Goal: Communication & Community: Participate in discussion

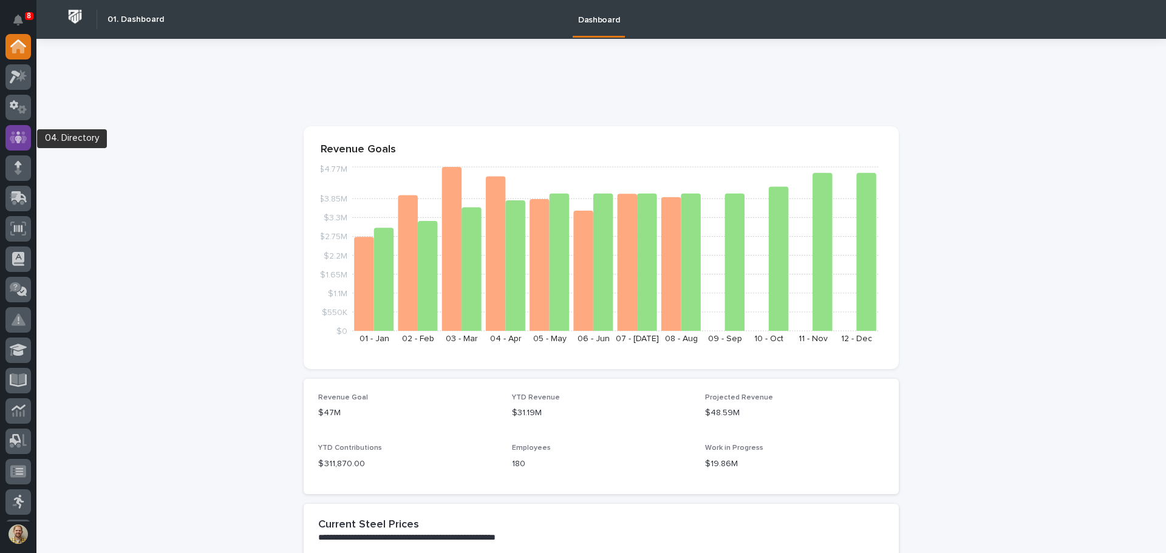
click at [22, 139] on icon at bounding box center [19, 138] width 18 height 14
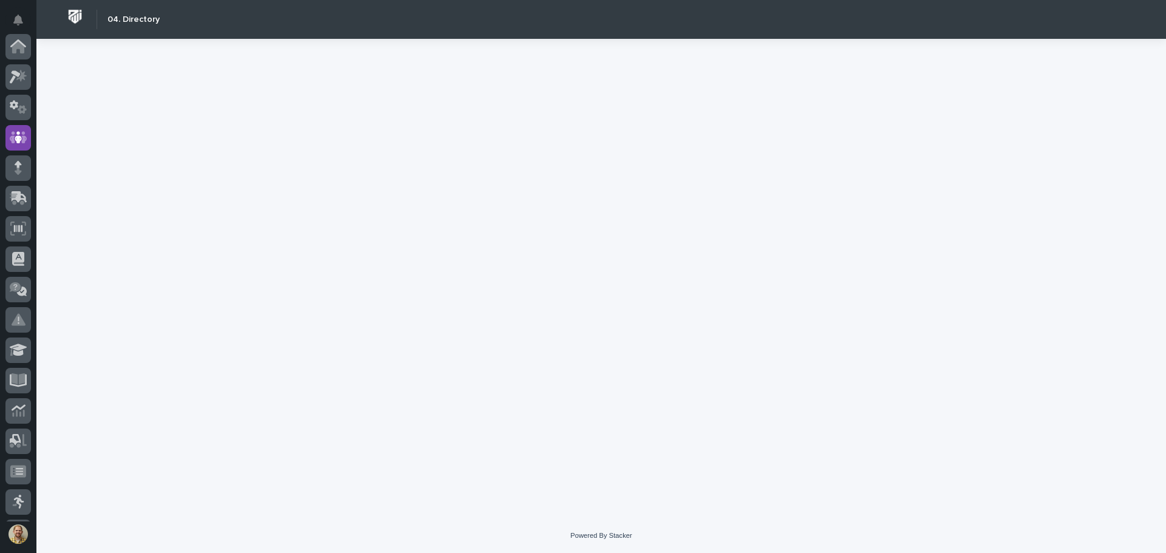
scroll to position [91, 0]
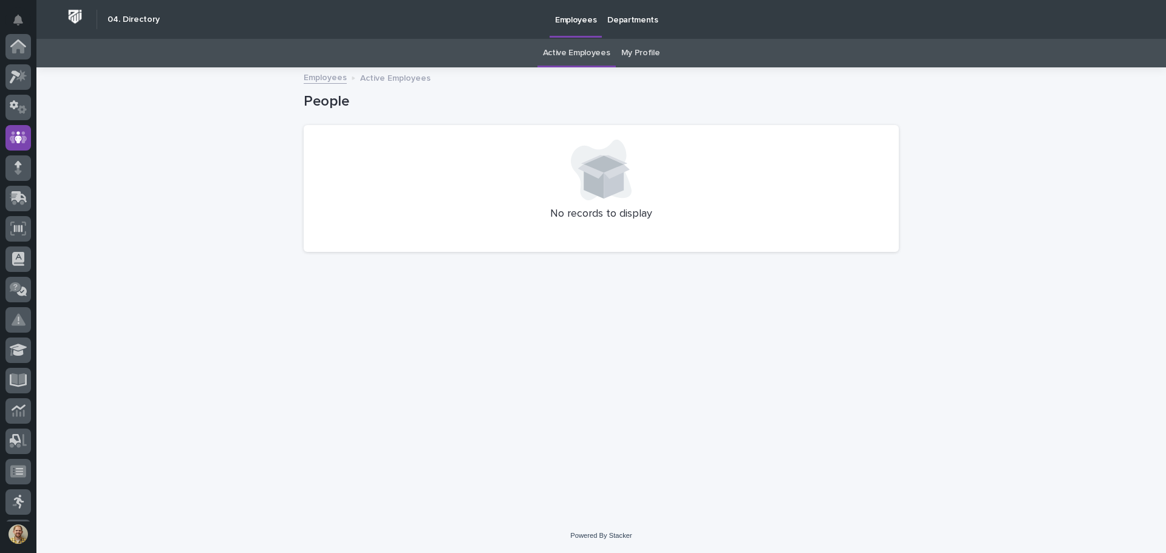
scroll to position [91, 0]
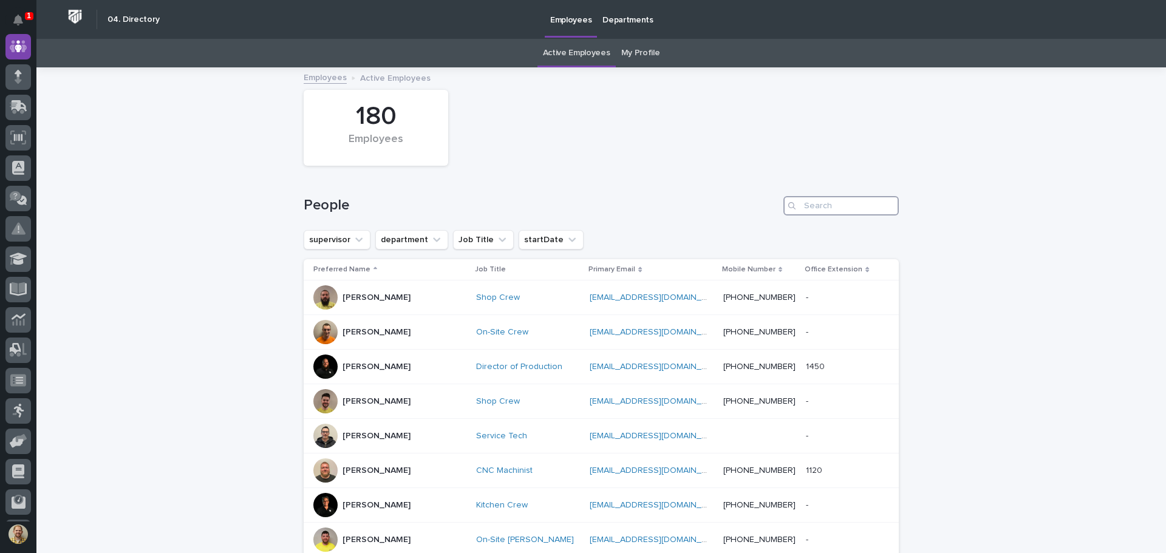
click at [815, 200] on input "Search" at bounding box center [841, 205] width 115 height 19
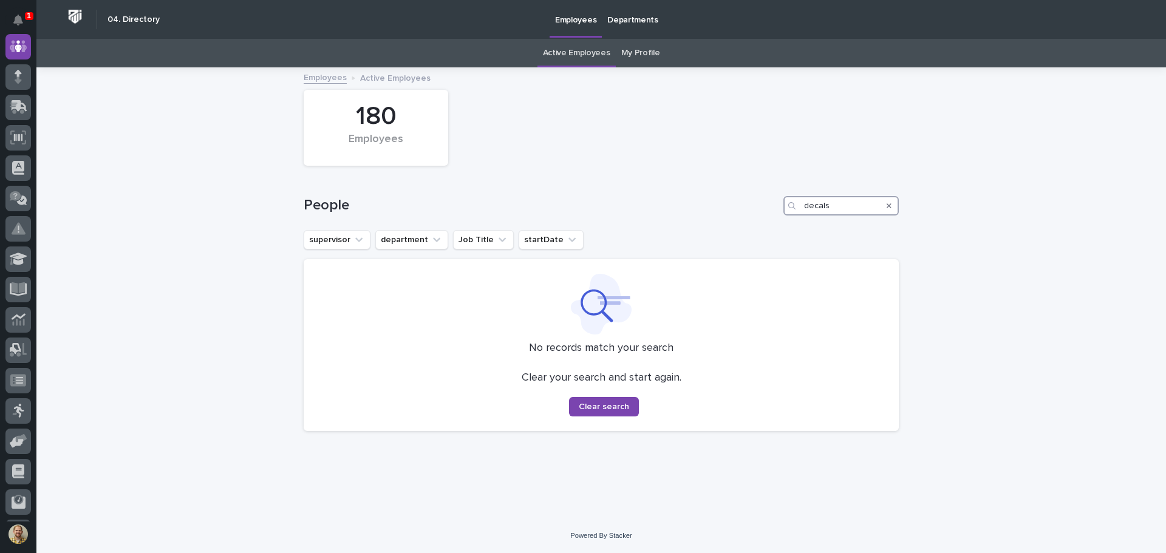
drag, startPoint x: 839, startPoint y: 207, endPoint x: 782, endPoint y: 203, distance: 57.2
click at [782, 203] on div "People decals" at bounding box center [601, 205] width 595 height 19
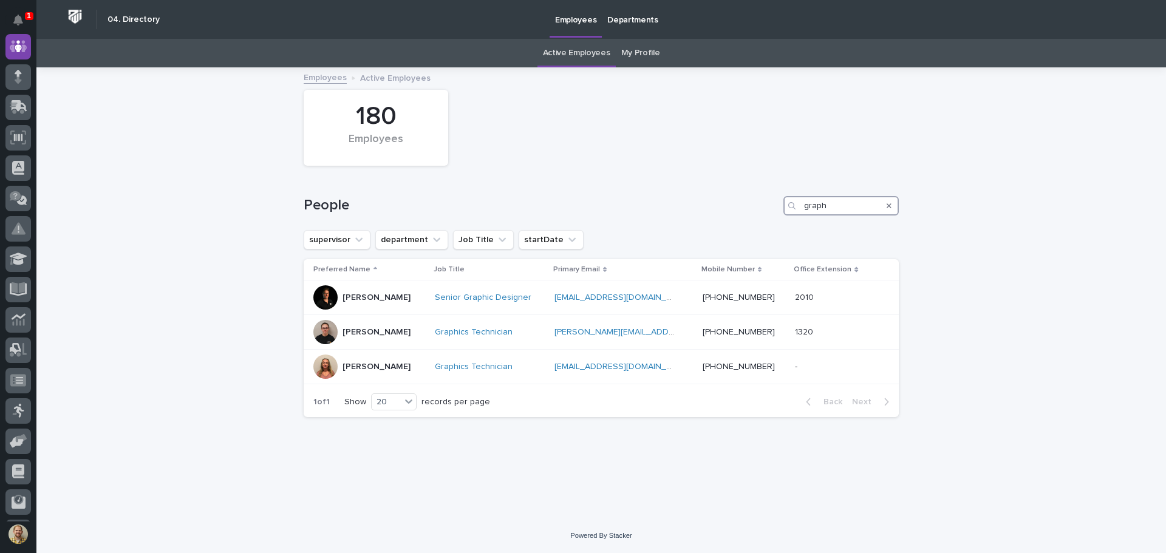
type input "graph"
click at [12, 21] on button "Notifications" at bounding box center [18, 20] width 26 height 26
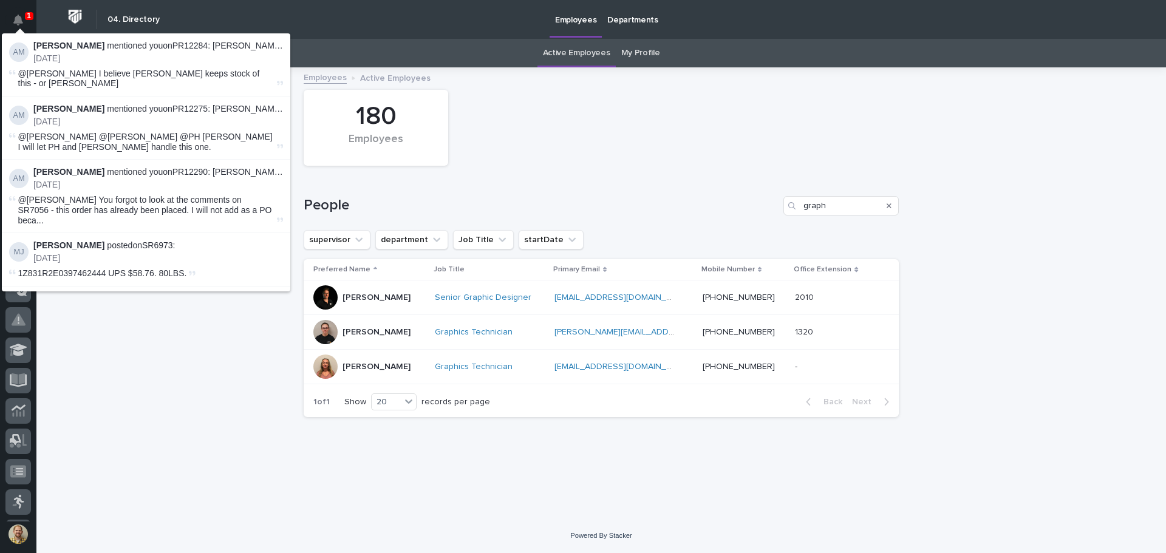
scroll to position [91, 0]
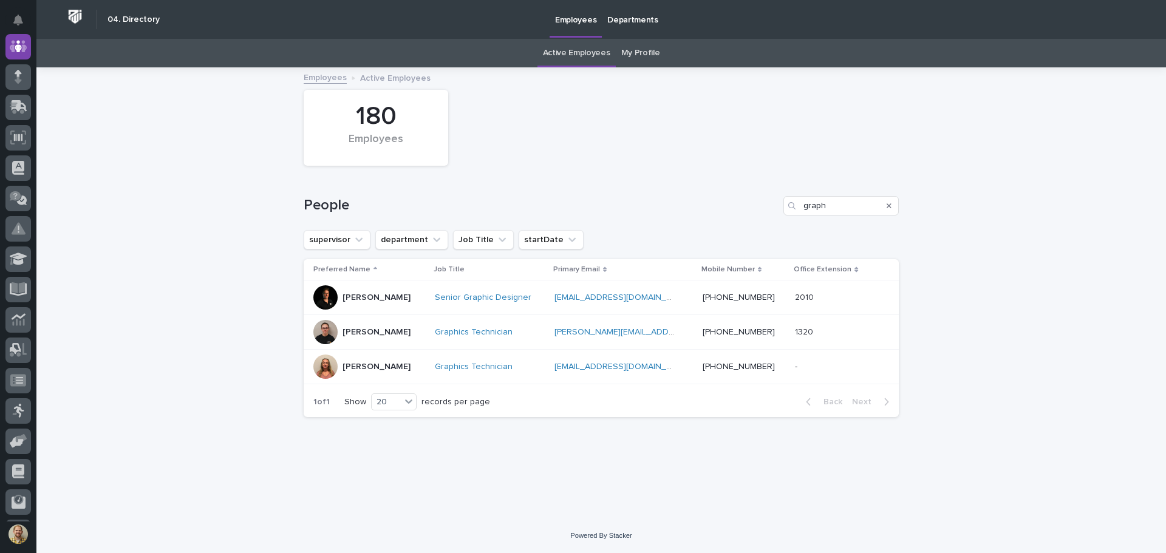
click at [79, 449] on div "Loading... Saving… Loading... Saving… 180 Employees People graph supervisor dep…" at bounding box center [601, 294] width 1130 height 450
click at [27, 292] on div at bounding box center [18, 292] width 26 height 26
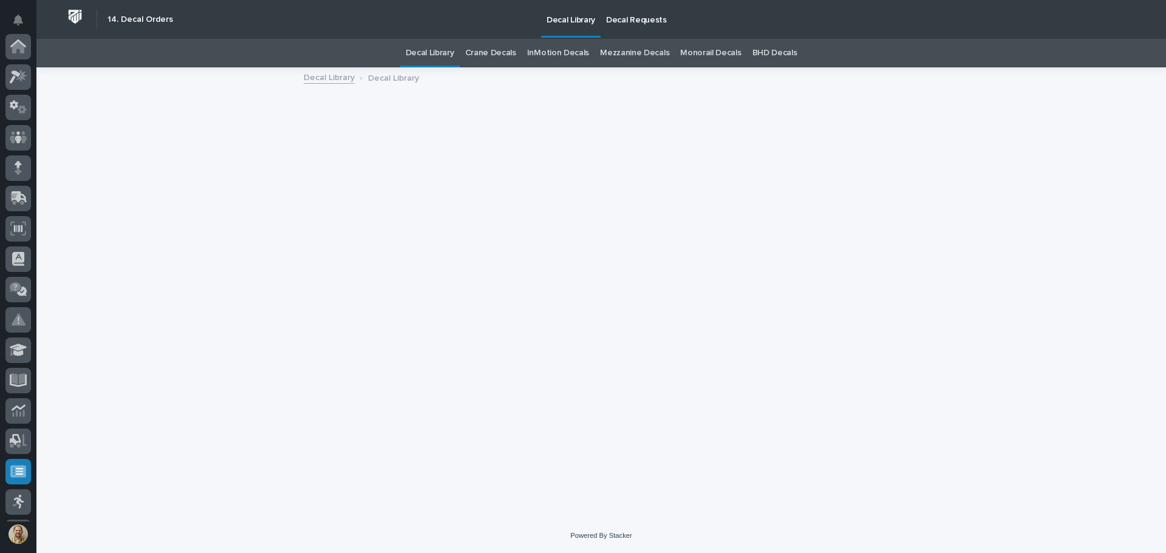
scroll to position [180, 0]
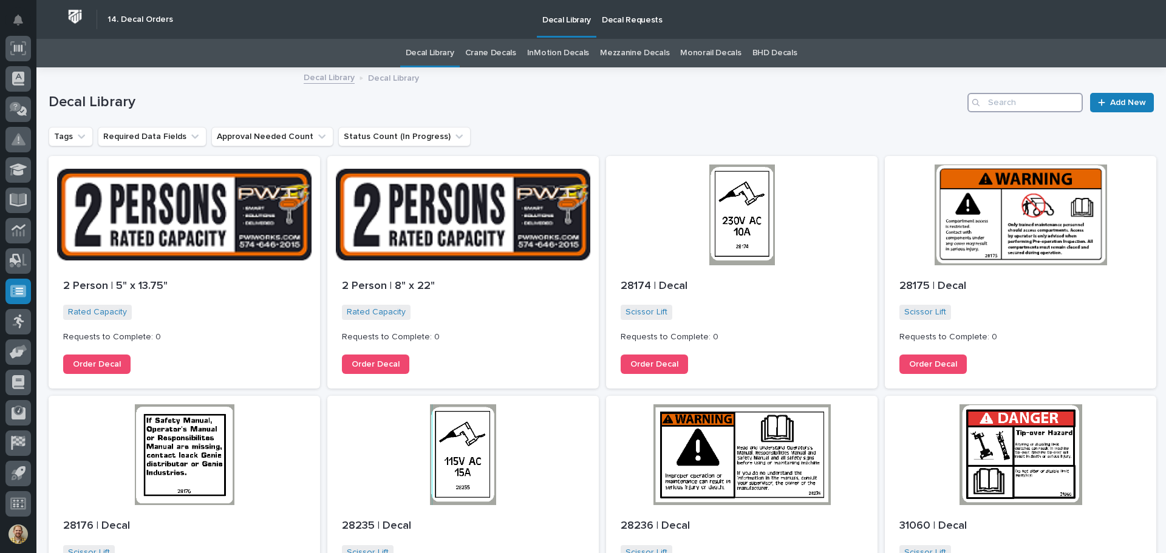
click at [1028, 108] on input "Search" at bounding box center [1025, 102] width 115 height 19
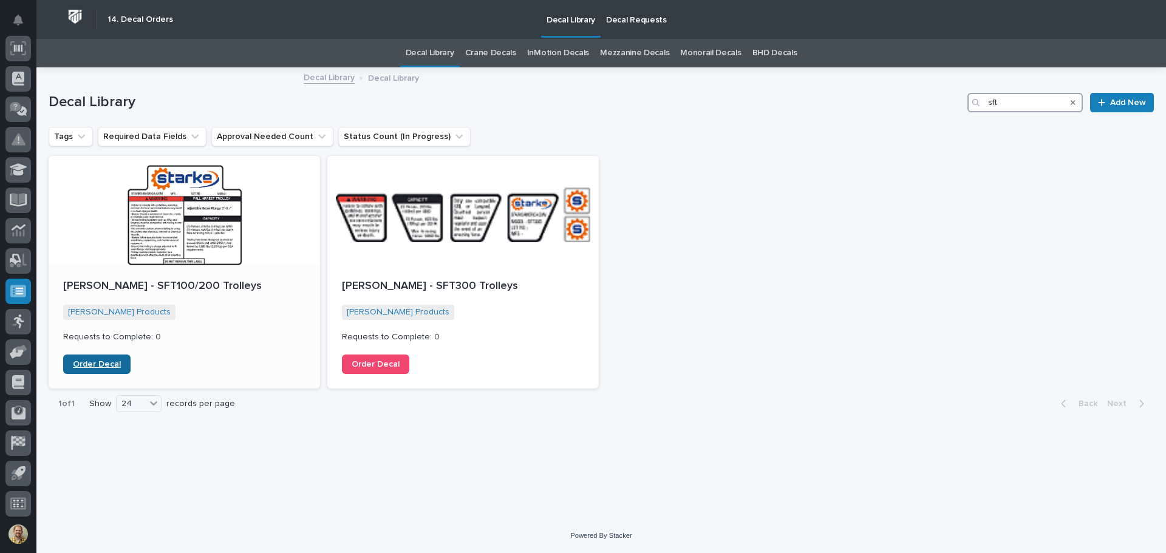
type input "sft"
click at [98, 358] on link "Order Decal" at bounding box center [96, 364] width 67 height 19
click at [10, 290] on div at bounding box center [18, 292] width 26 height 26
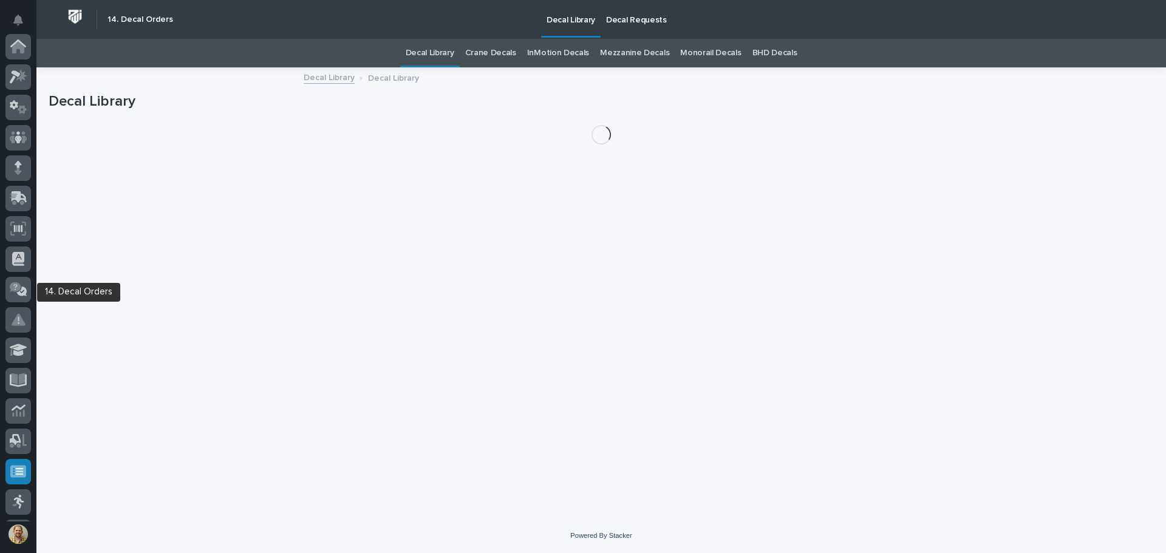
scroll to position [180, 0]
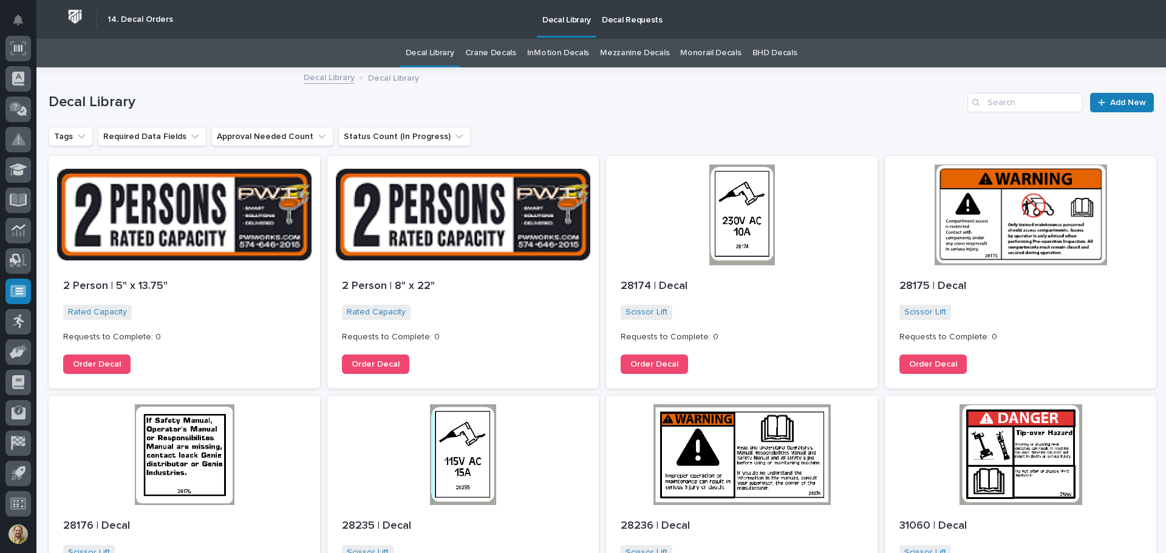
click at [621, 21] on p "Decal Requests" at bounding box center [632, 13] width 61 height 26
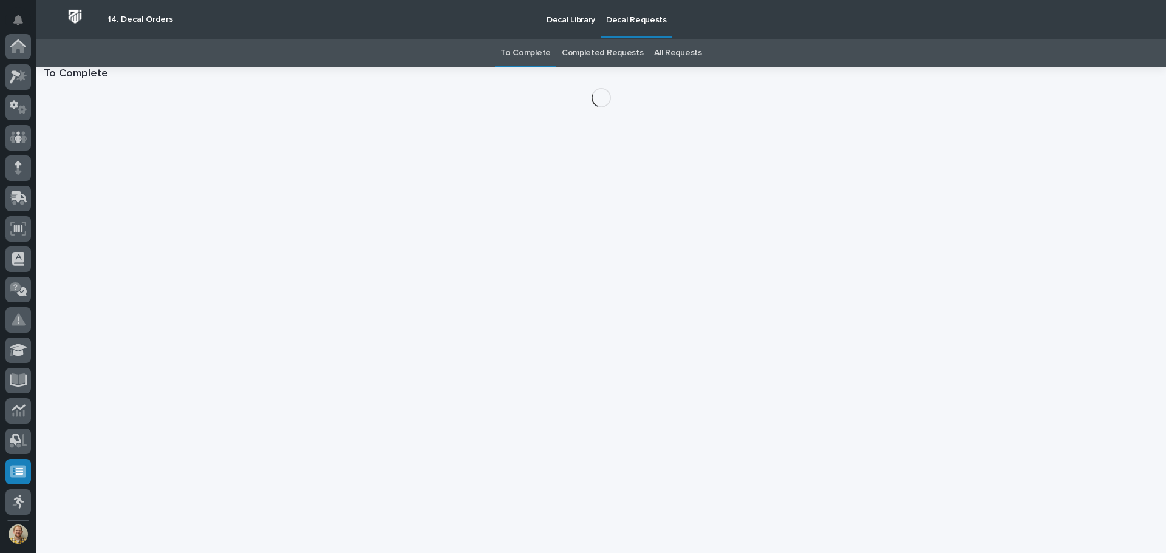
scroll to position [180, 0]
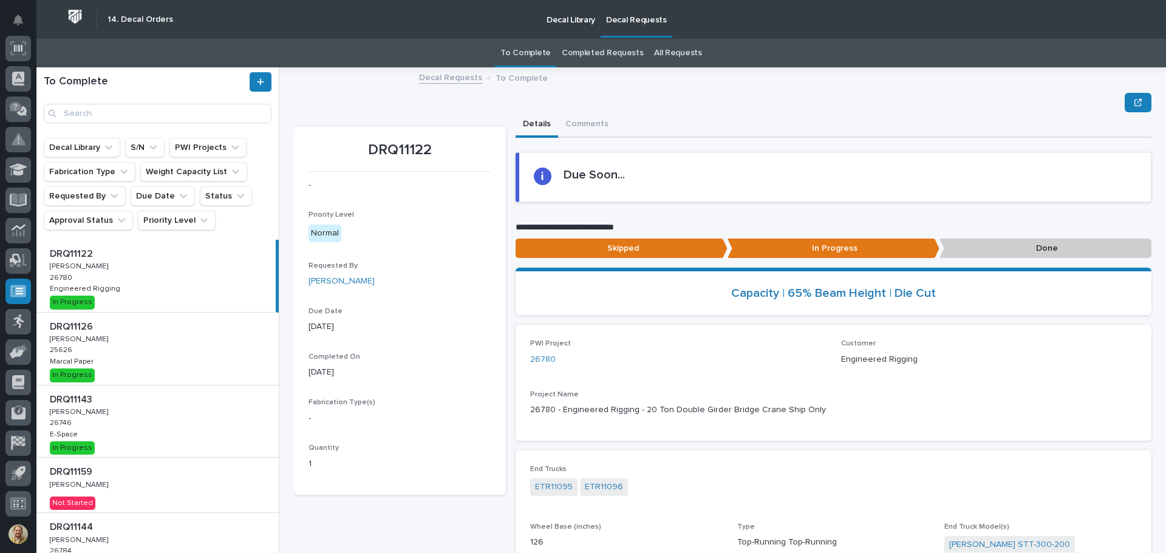
click at [179, 483] on div "DRQ11159 DRQ11159 [PERSON_NAME] [PERSON_NAME] Not Started" at bounding box center [157, 485] width 242 height 55
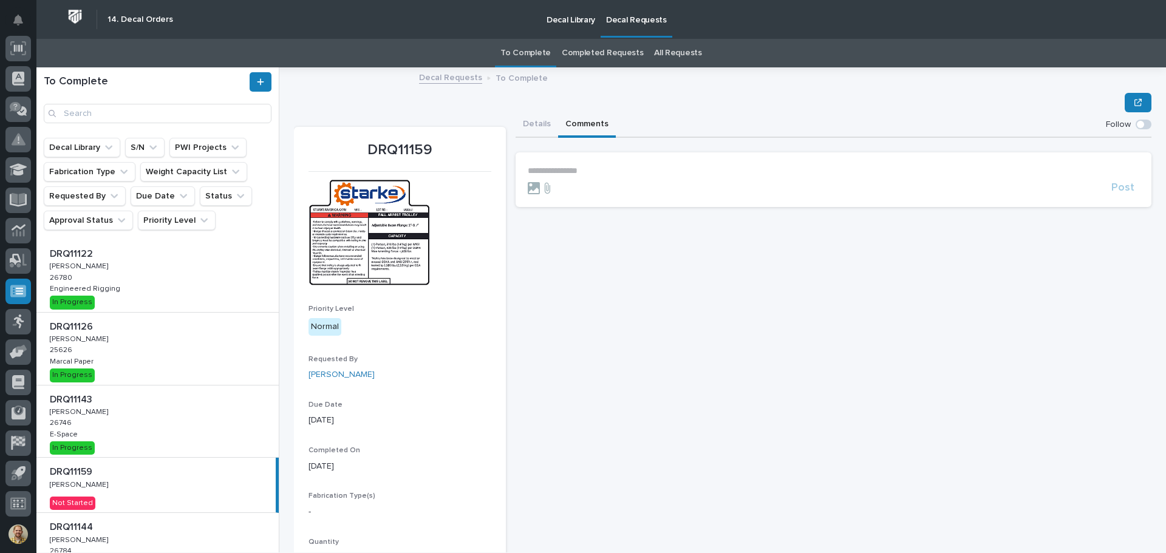
click at [567, 124] on button "Comments" at bounding box center [587, 125] width 58 height 26
click at [551, 175] on p "**********" at bounding box center [834, 171] width 612 height 10
click at [1112, 191] on span "Post" at bounding box center [1123, 193] width 23 height 14
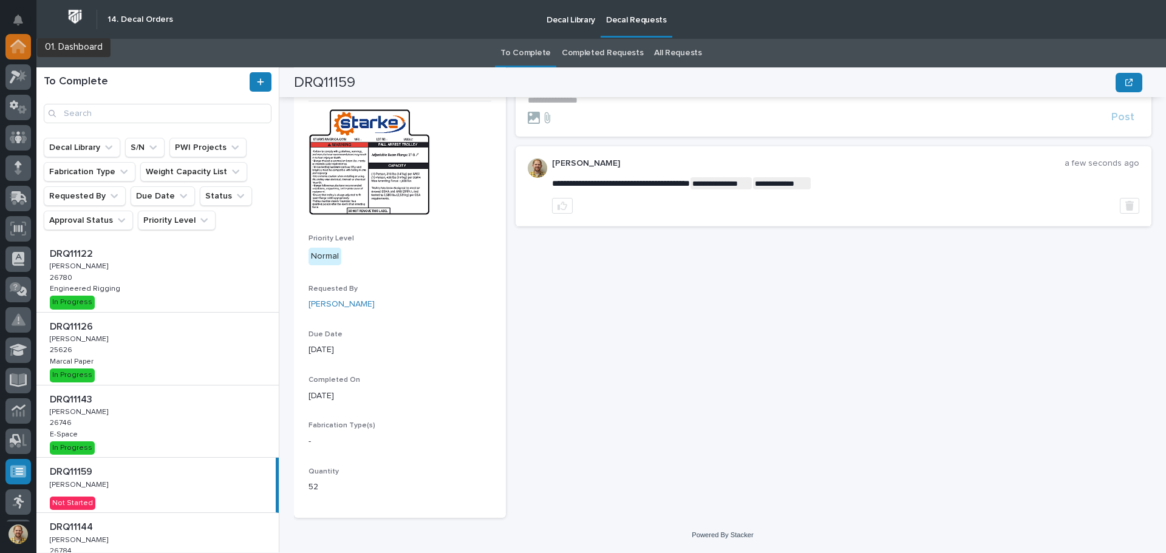
click at [21, 52] on icon at bounding box center [18, 47] width 12 height 12
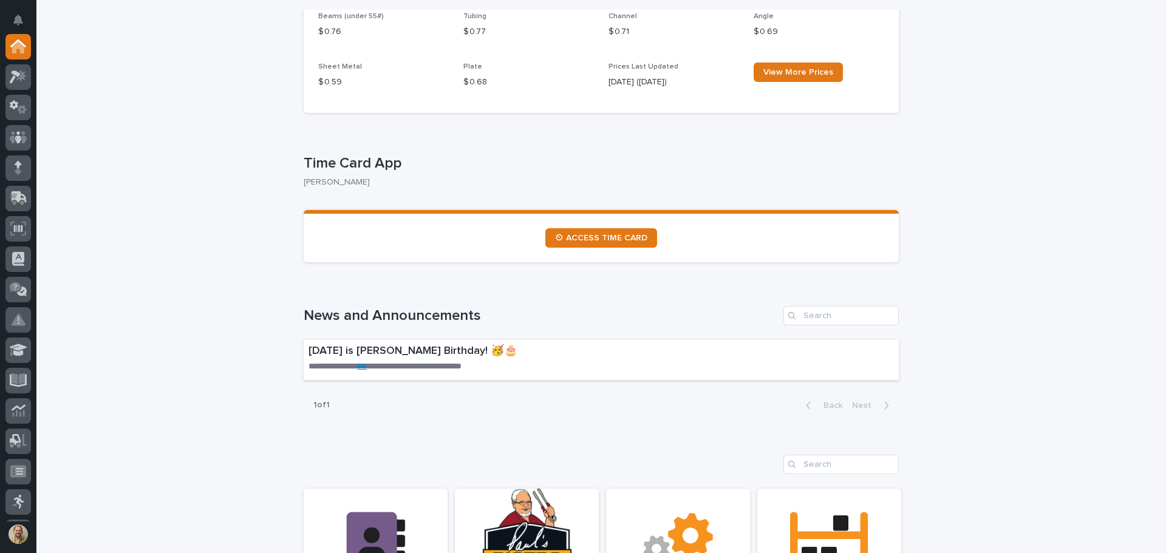
scroll to position [346, 0]
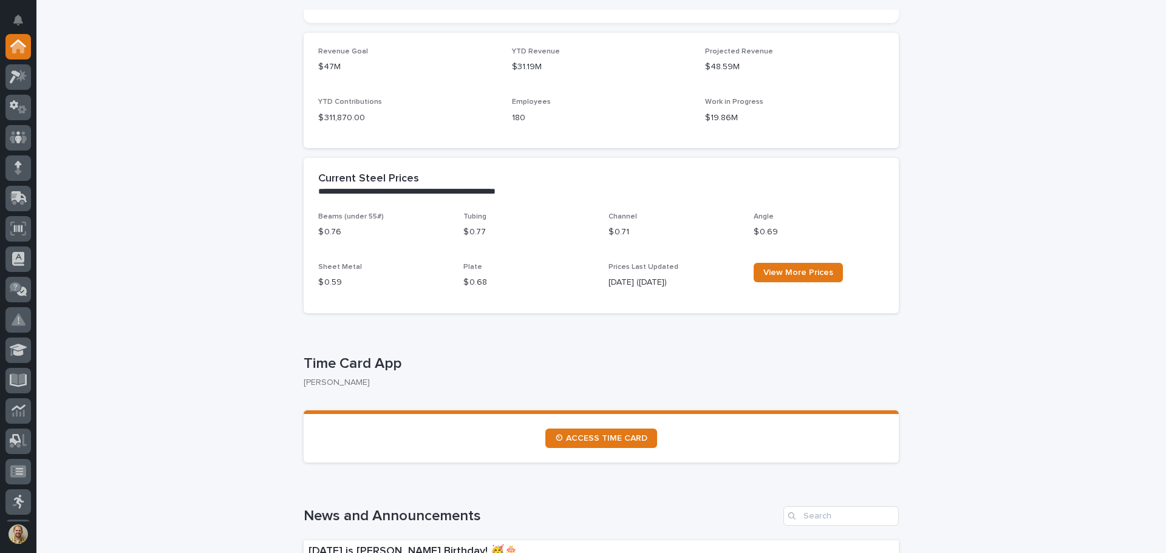
click at [20, 191] on icon at bounding box center [20, 197] width 16 height 12
